Goal: Communication & Community: Answer question/provide support

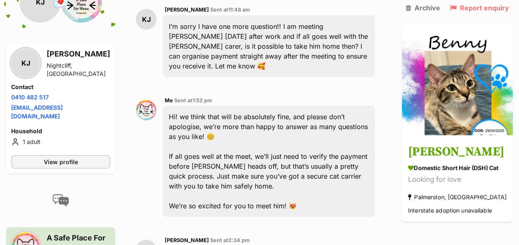
scroll to position [1403, 0]
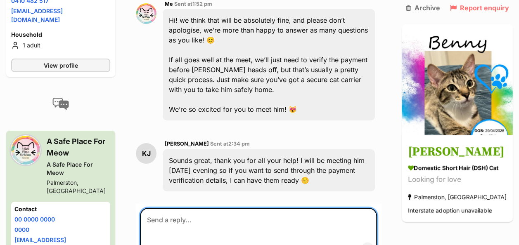
click at [186, 208] on textarea at bounding box center [258, 233] width 237 height 50
paste textarea "Bank Details: ANZ: A Safe Place for Meow BSB: 015891 ACC: 152276815 Amount: $[A…"
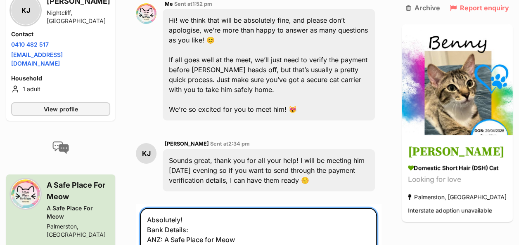
drag, startPoint x: 219, startPoint y: 223, endPoint x: 186, endPoint y: 223, distance: 33.4
drag, startPoint x: 233, startPoint y: 234, endPoint x: 190, endPoint y: 234, distance: 42.9
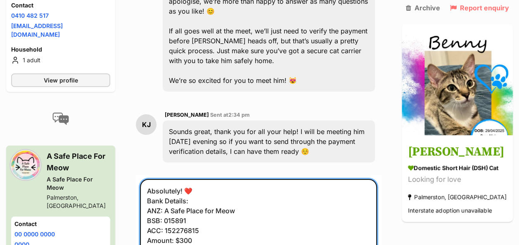
scroll to position [1444, 0]
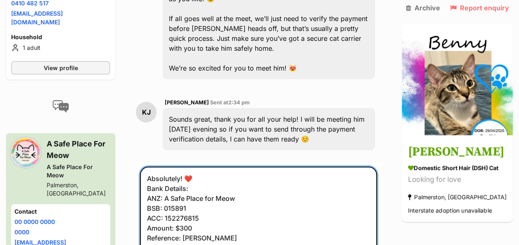
type textarea "Absolutely! ❤️ Bank Details: ANZ: A Safe Place for Meow BSB: 015891 ACC: 152276…"
